Goal: Check status

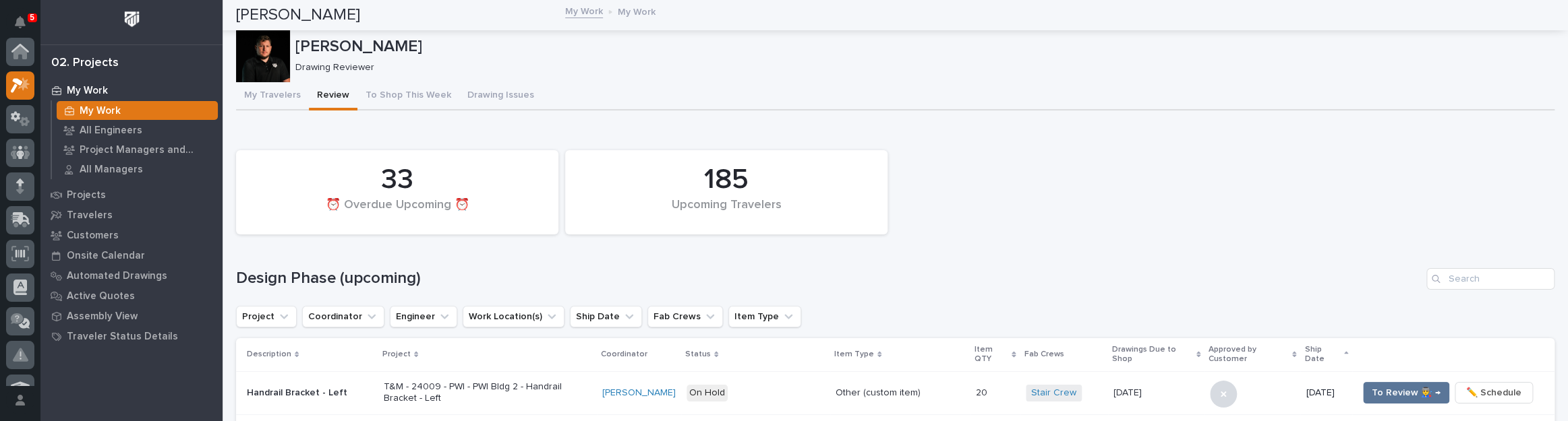
scroll to position [34, 0]
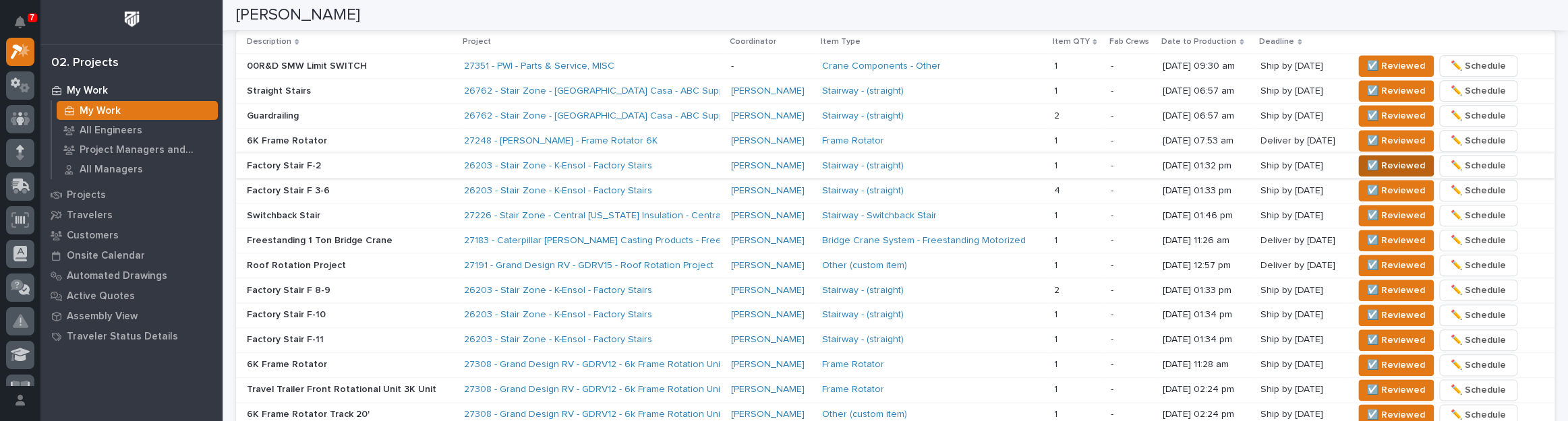
click at [1398, 168] on span "☑️ Reviewed" at bounding box center [1396, 166] width 58 height 16
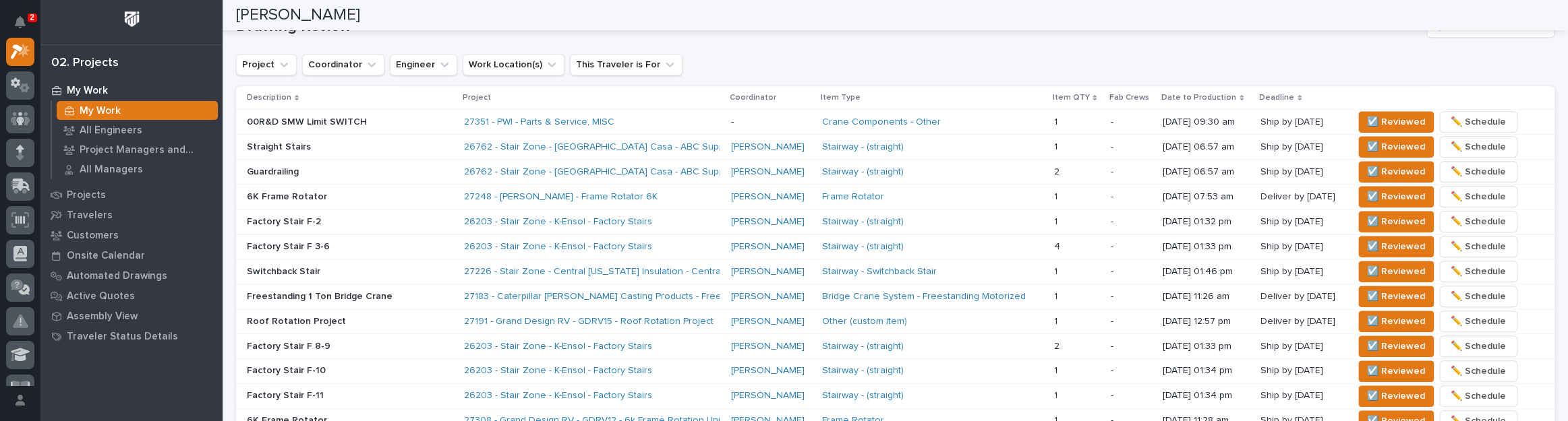
scroll to position [979, 0]
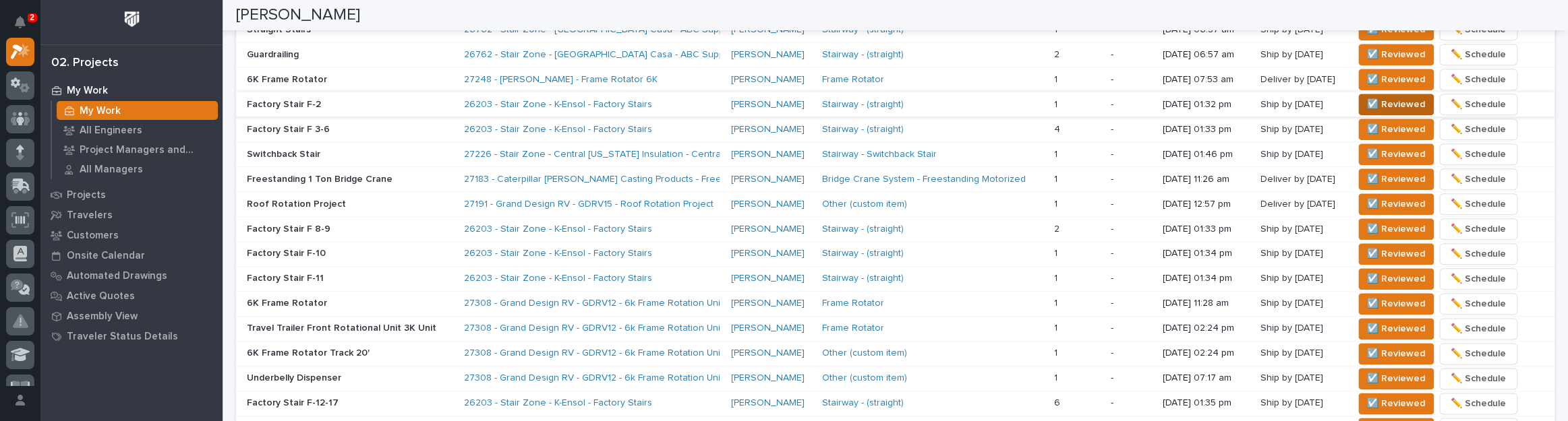
click at [1379, 101] on span "☑️ Reviewed" at bounding box center [1396, 104] width 58 height 16
